Goal: Transaction & Acquisition: Purchase product/service

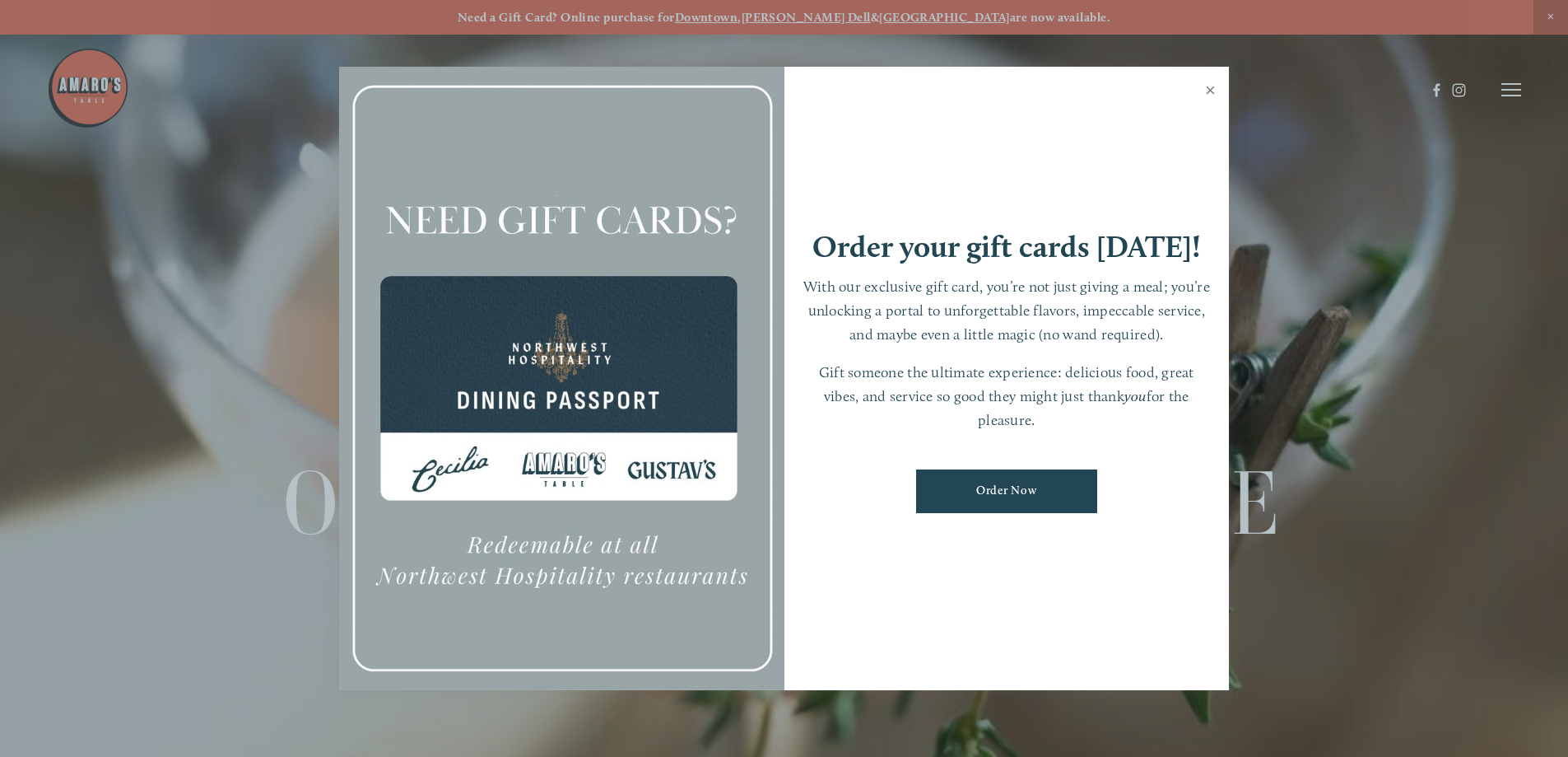
click at [1216, 78] on link "Close" at bounding box center [1211, 92] width 32 height 46
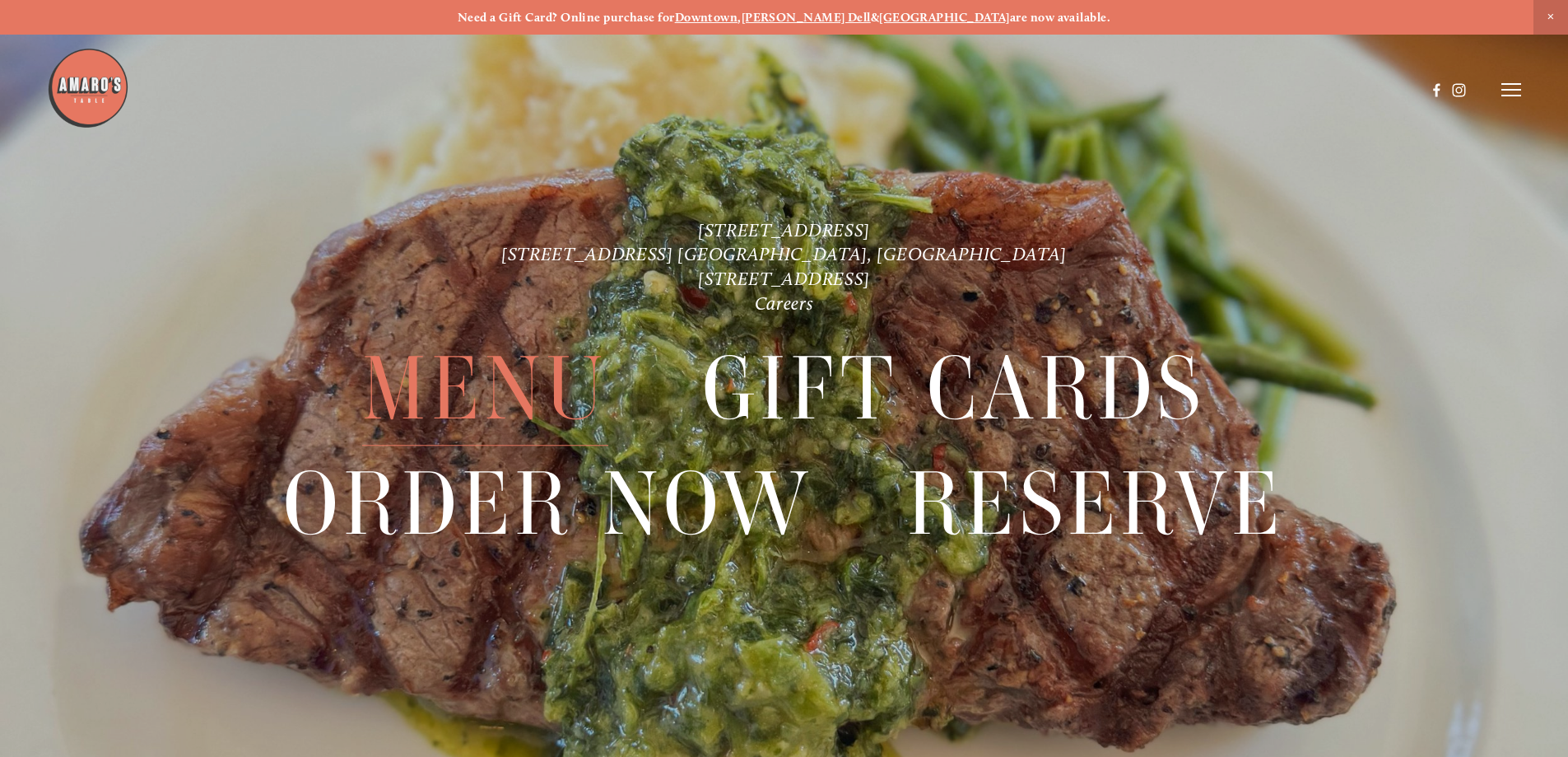
click at [547, 396] on span "Menu" at bounding box center [484, 389] width 245 height 114
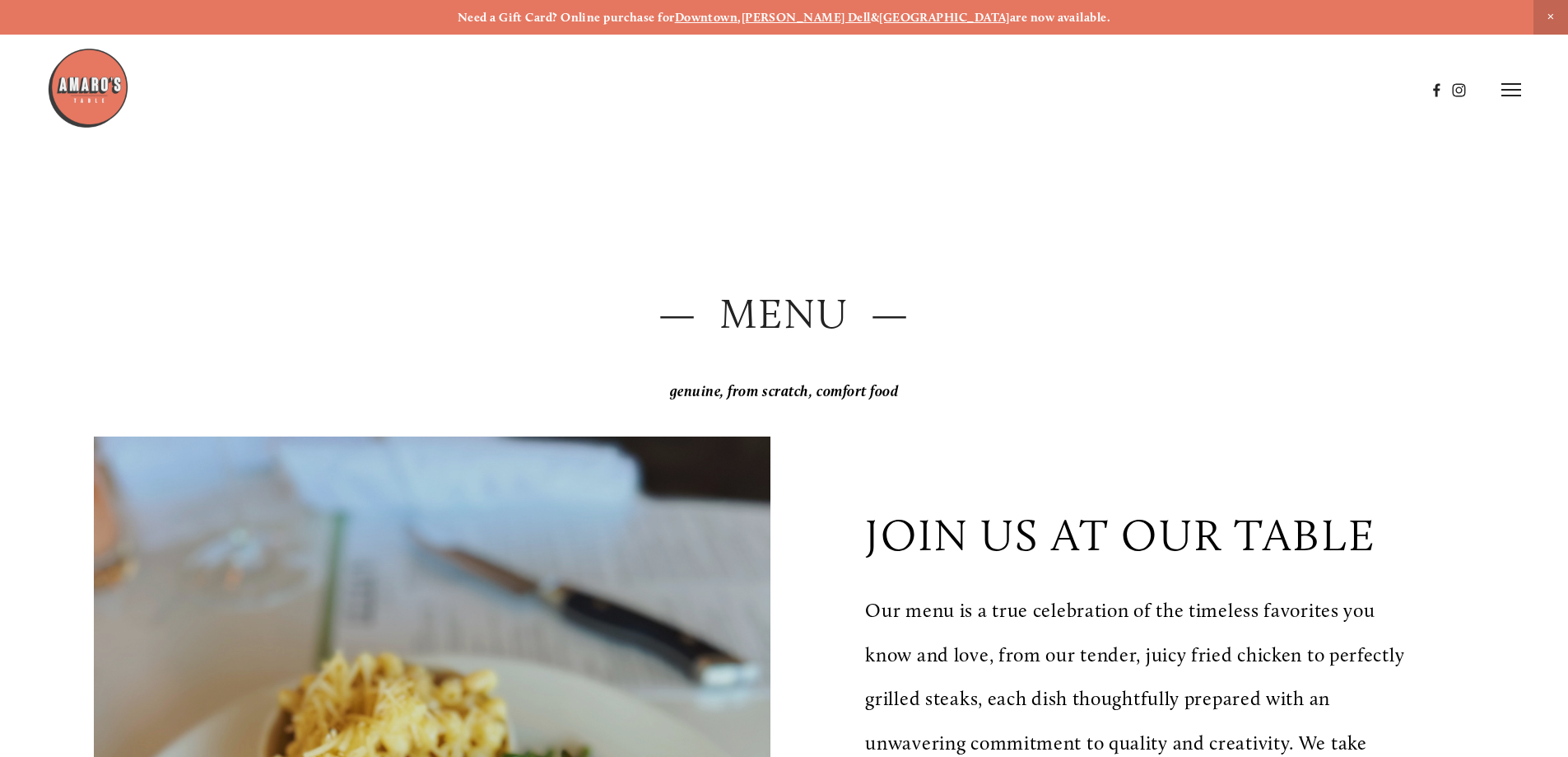
click at [1557, 18] on span "Close Announcement" at bounding box center [1551, 17] width 35 height 35
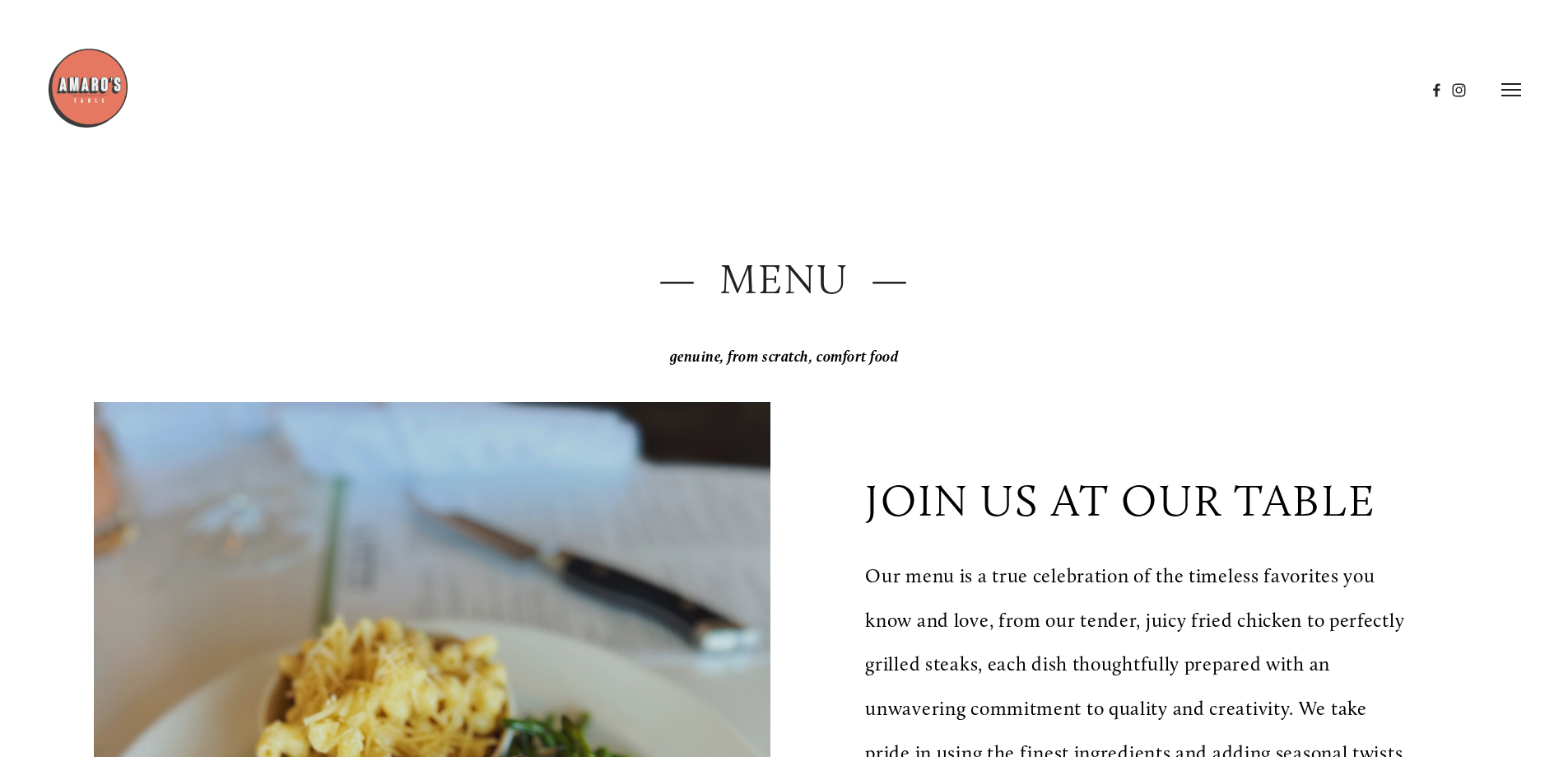
click at [70, 86] on img at bounding box center [88, 88] width 83 height 83
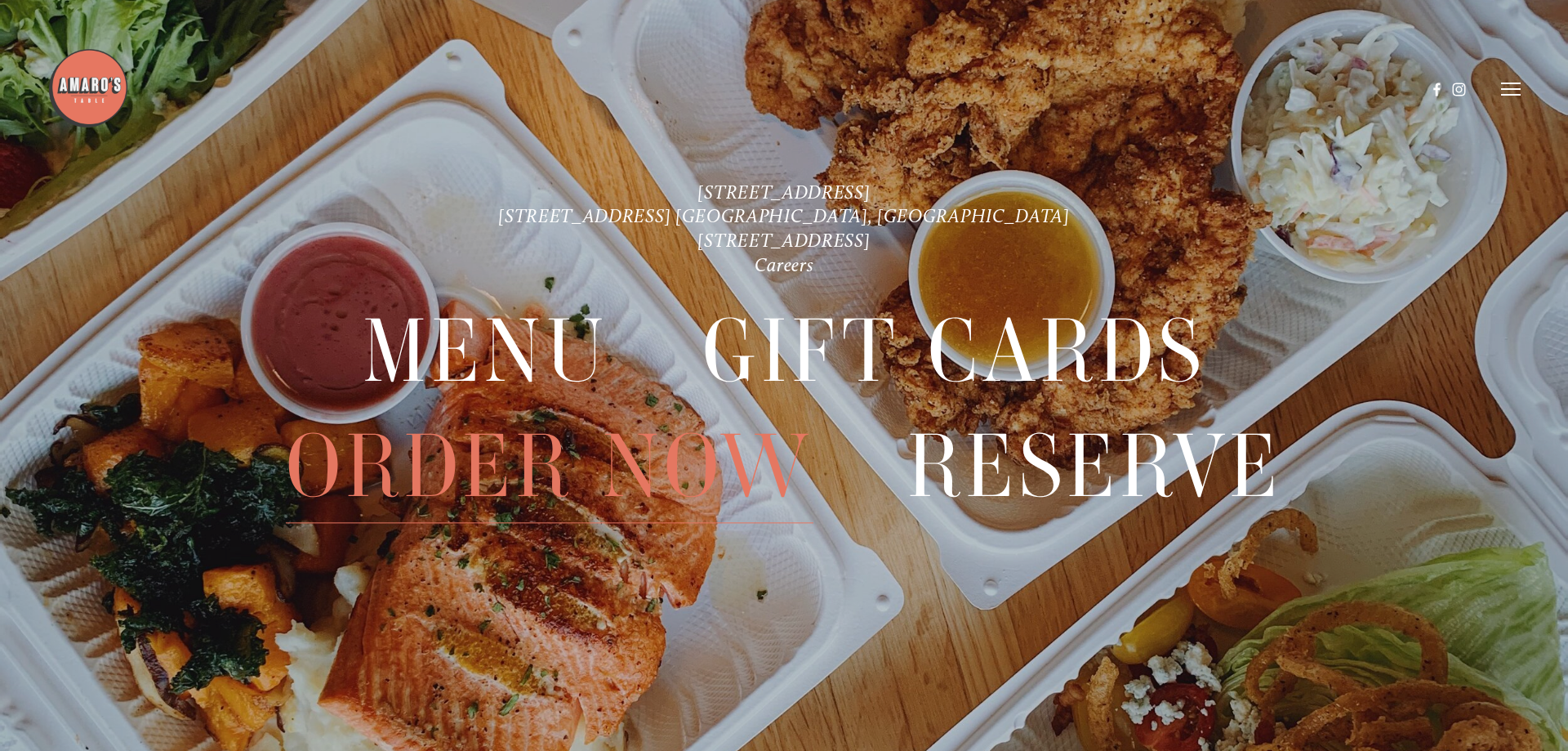
click at [593, 455] on span "Order Now" at bounding box center [550, 466] width 528 height 114
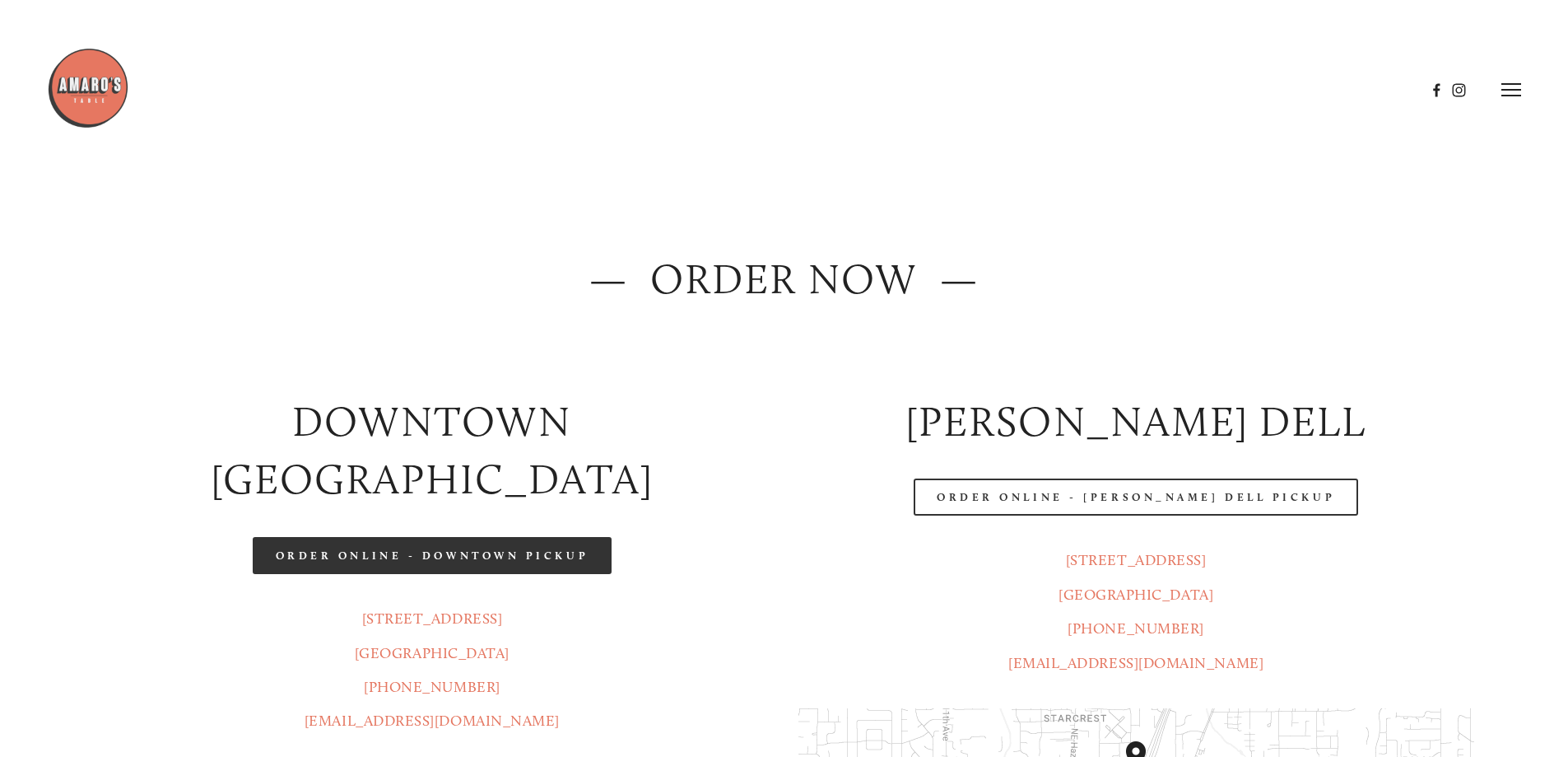
click at [573, 537] on link "Order Online - Downtown pickup" at bounding box center [432, 555] width 360 height 37
